Goal: Use online tool/utility: Utilize a website feature to perform a specific function

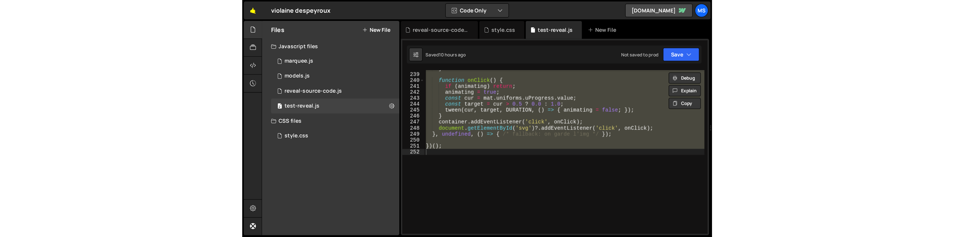
scroll to position [971, 0]
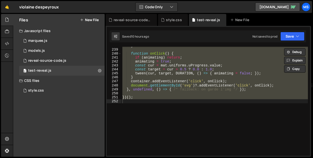
click at [148, 119] on div "} function onClick ( ) { if ( animating ) return ; animating = true ; const cur…" at bounding box center [214, 101] width 186 height 109
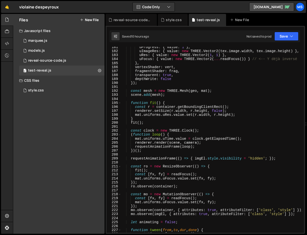
scroll to position [758, 0]
click at [3, 22] on div at bounding box center [7, 20] width 12 height 12
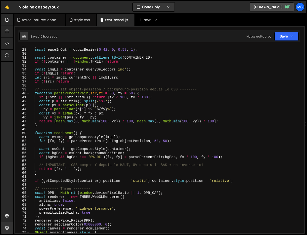
scroll to position [111, 0]
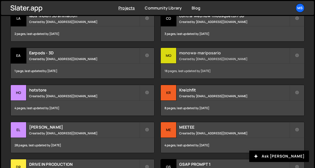
scroll to position [231, 0]
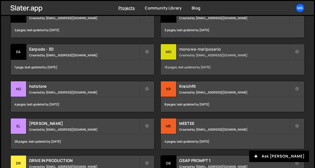
click at [239, 53] on small "Created by [EMAIL_ADDRESS][DOMAIN_NAME]" at bounding box center [234, 55] width 110 height 4
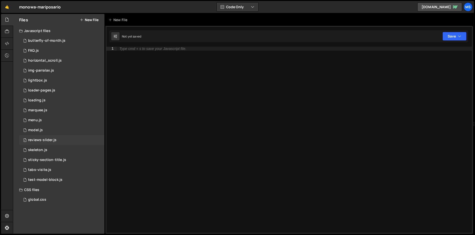
click at [45, 143] on div "1 reviews-slider.js 0" at bounding box center [61, 140] width 85 height 10
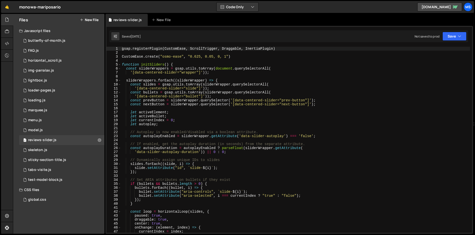
click at [247, 88] on div "gsap . registerPlugin ( CustomEase , ScrollTrigger , Draggable , InertiaPlugin …" at bounding box center [296, 144] width 350 height 194
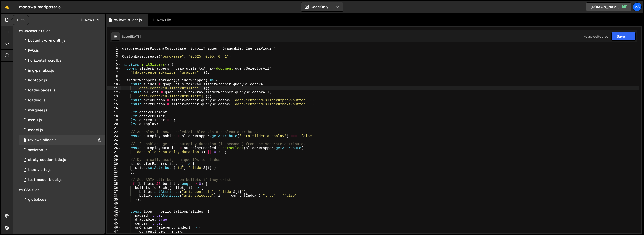
drag, startPoint x: 5, startPoint y: 18, endPoint x: 31, endPoint y: 48, distance: 39.5
click at [5, 18] on icon at bounding box center [7, 19] width 4 height 5
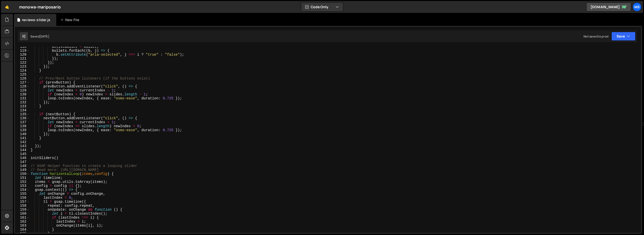
scroll to position [518, 0]
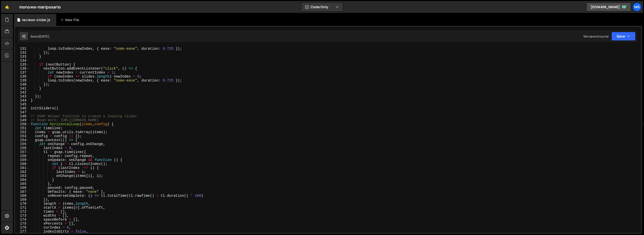
type textarea "// Read more: https://gsap.com/docs/v3/HelperFunctions/helpers/seamlessLoop"
drag, startPoint x: 194, startPoint y: 120, endPoint x: 32, endPoint y: 119, distance: 162.6
click at [32, 119] on div "if ( newIndex < 0 ) newIndex = slides . length - 1 ; loop . toIndex ( newIndex …" at bounding box center [334, 140] width 609 height 194
type textarea "// GSAP Helper function to create a looping slider"
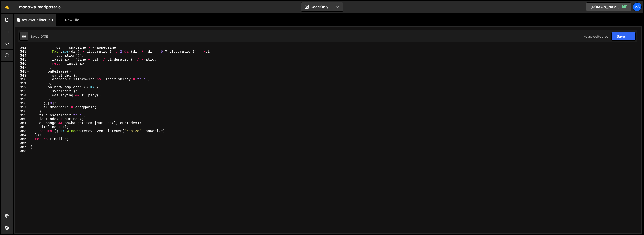
scroll to position [1359, 0]
click at [106, 157] on div "dif = snapTime - wrappedTime ; Math . abs ( dif ) > tl . duration ( ) / 2 && ( …" at bounding box center [334, 143] width 609 height 194
type textarea "}"
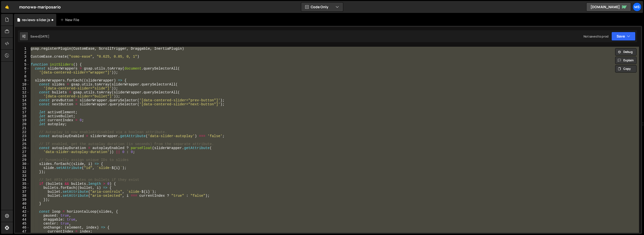
scroll to position [0, 0]
click at [134, 107] on div "gsap . registerPlugin ( CustomEase , ScrollTrigger , Draggable , InertiaPlugin …" at bounding box center [334, 140] width 609 height 186
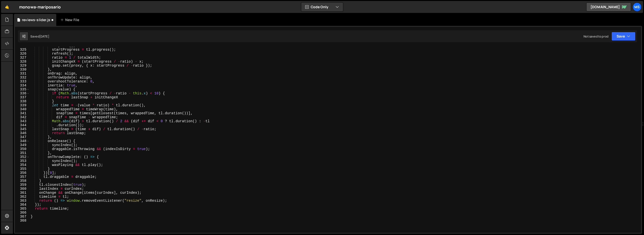
scroll to position [1285, 0]
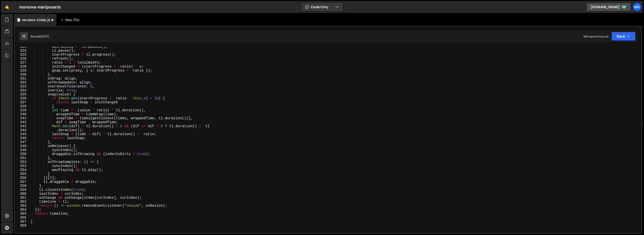
click at [236, 156] on div "wasPlaying = ! tl . paused ( ) ; tl . pause ( ) ; startProgress = tl . progress…" at bounding box center [334, 142] width 609 height 194
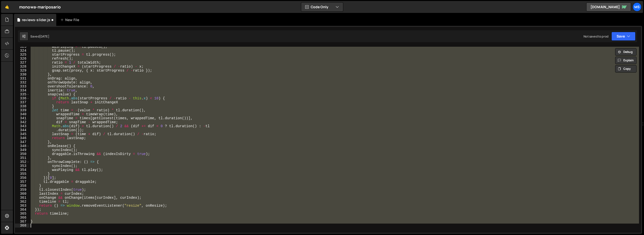
type textarea "// }"
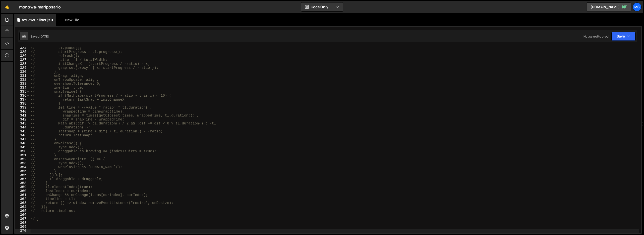
paste textarea "index = i; }"
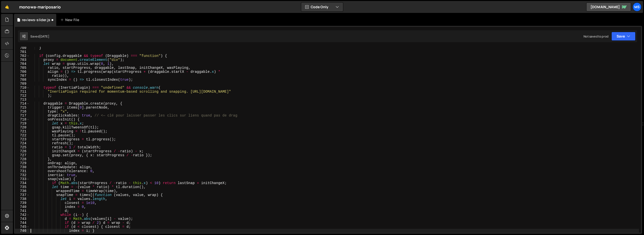
scroll to position [2785, 0]
click at [236, 96] on div "} if ( config . draggable && typeof ( Draggable ) === "function" ) { proxy = do…" at bounding box center [334, 143] width 609 height 194
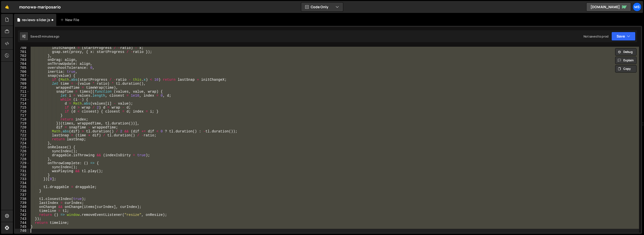
scroll to position [2793, 0]
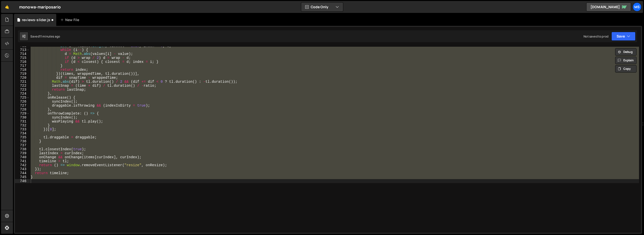
click at [279, 80] on div "let i = values . length , closest = 1e10 , index = 0 , d ; while ( i -- ) { d =…" at bounding box center [334, 141] width 609 height 194
type textarea "}, onThrowComplete: () => {"
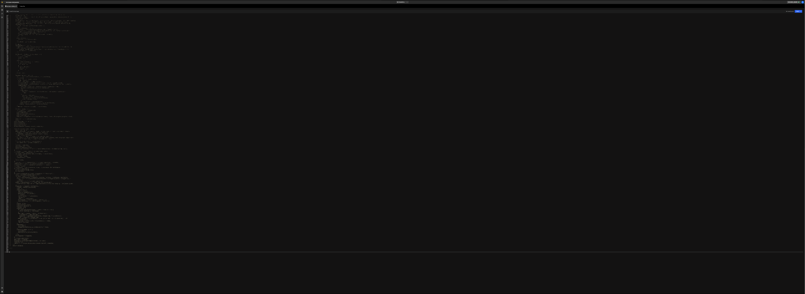
scroll to position [711, 0]
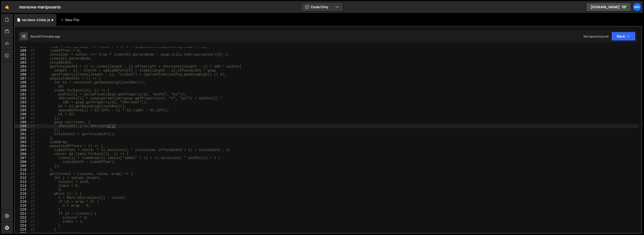
click at [145, 128] on div "// snap = config.snap === false ? v => v : gsap.utils.snap(config.snap || 1), /…" at bounding box center [334, 142] width 609 height 194
type textarea "// });"
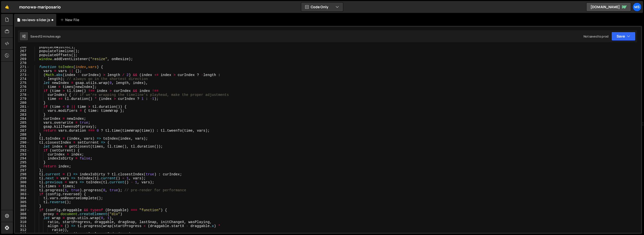
scroll to position [496, 0]
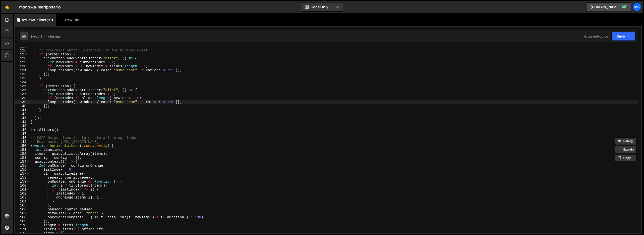
click at [178, 103] on div "// Prev/Next button listeners (if the buttons exist) if ( prevButton ) { prevBu…" at bounding box center [334, 142] width 609 height 194
type textarea "loop.toIndex(newIndex, { ease: "osmo-ease", duration: 0.725 });"
click at [172, 113] on div "// Prev/Next button listeners (if the buttons exist) if ( prevButton ) { prevBu…" at bounding box center [334, 142] width 609 height 194
